Goal: Information Seeking & Learning: Learn about a topic

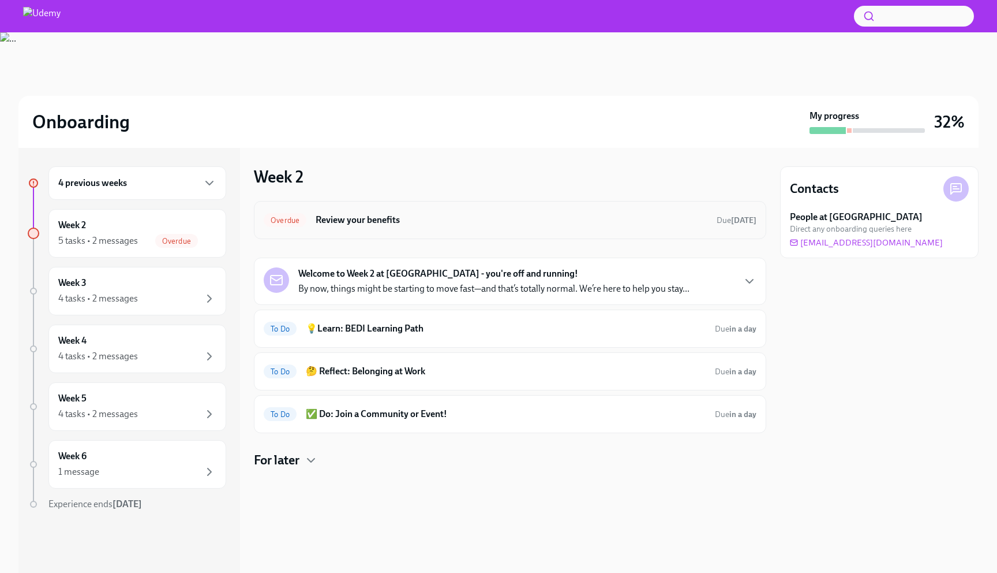
click at [445, 212] on div "Overdue Review your benefits Due [DATE]" at bounding box center [510, 220] width 493 height 18
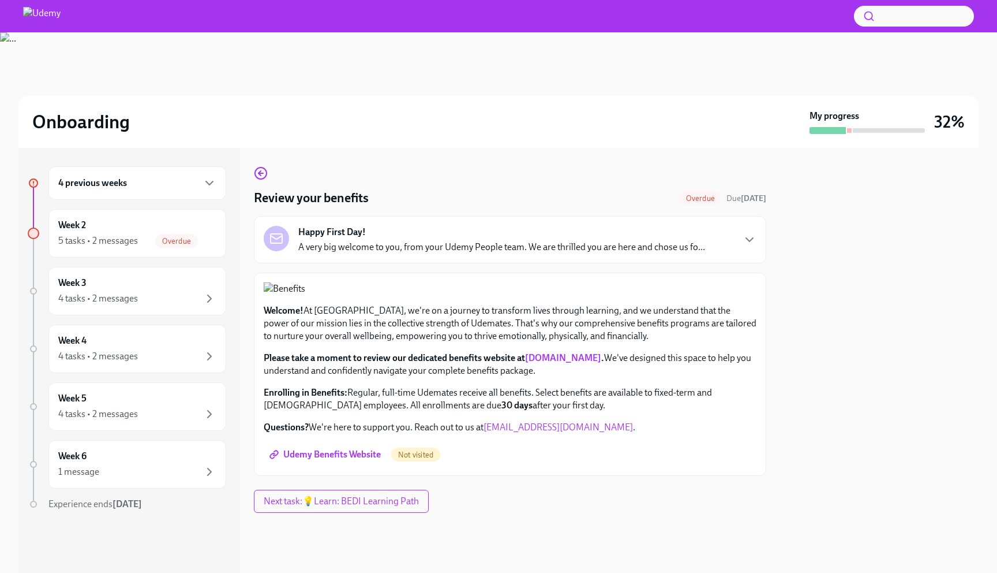
click at [742, 240] on div "Happy First Day! A very big welcome to you, from your Udemy People team. We are…" at bounding box center [510, 240] width 493 height 28
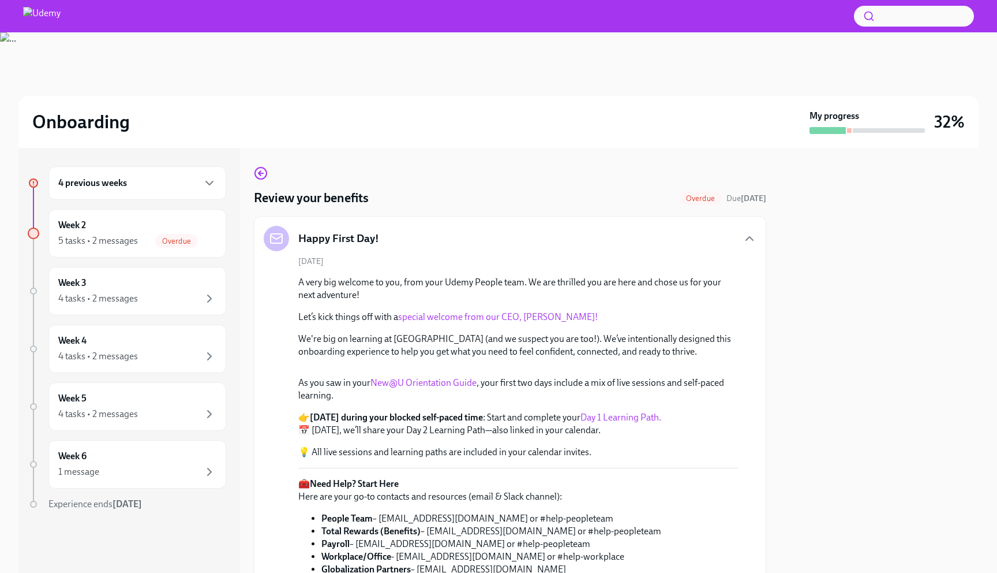
click at [507, 315] on link "special welcome from our CEO, [PERSON_NAME]!" at bounding box center [498, 316] width 200 height 11
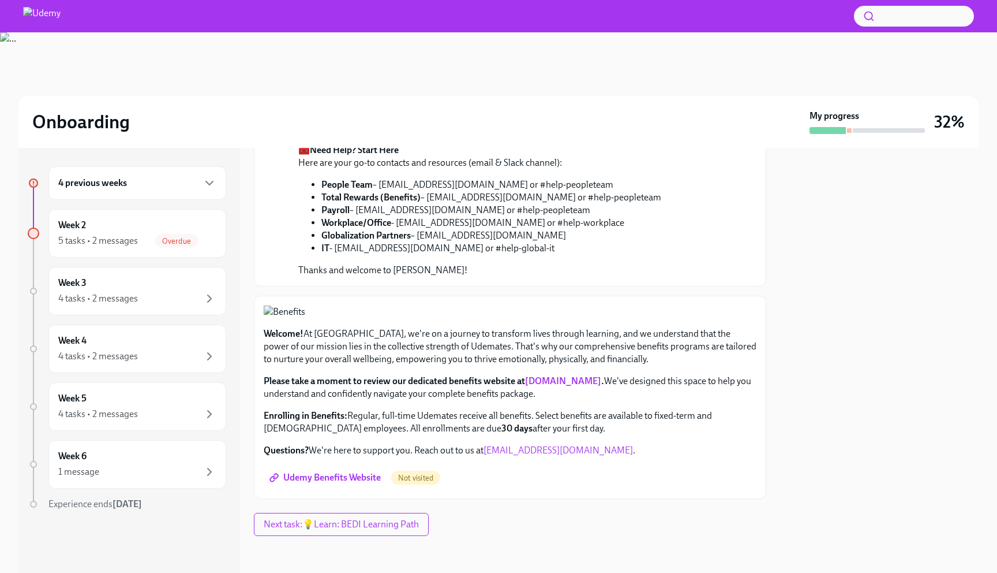
scroll to position [372, 0]
click at [618, 89] on link "Day 1 Learning Path." at bounding box center [621, 83] width 81 height 11
click at [346, 478] on span "Udemy Benefits Website" at bounding box center [326, 478] width 109 height 12
